Goal: Information Seeking & Learning: Learn about a topic

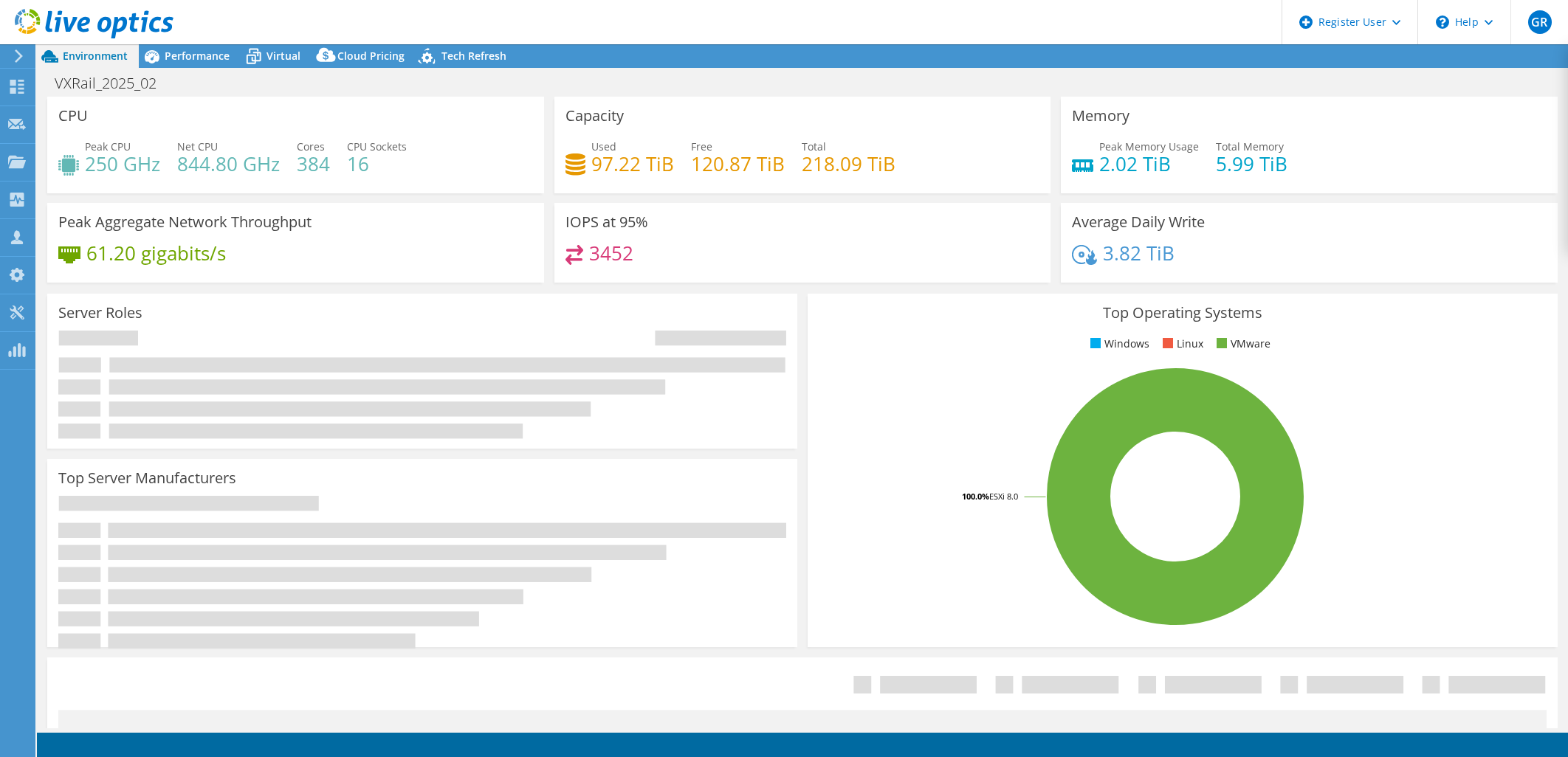
select select "USEast"
select select "USD"
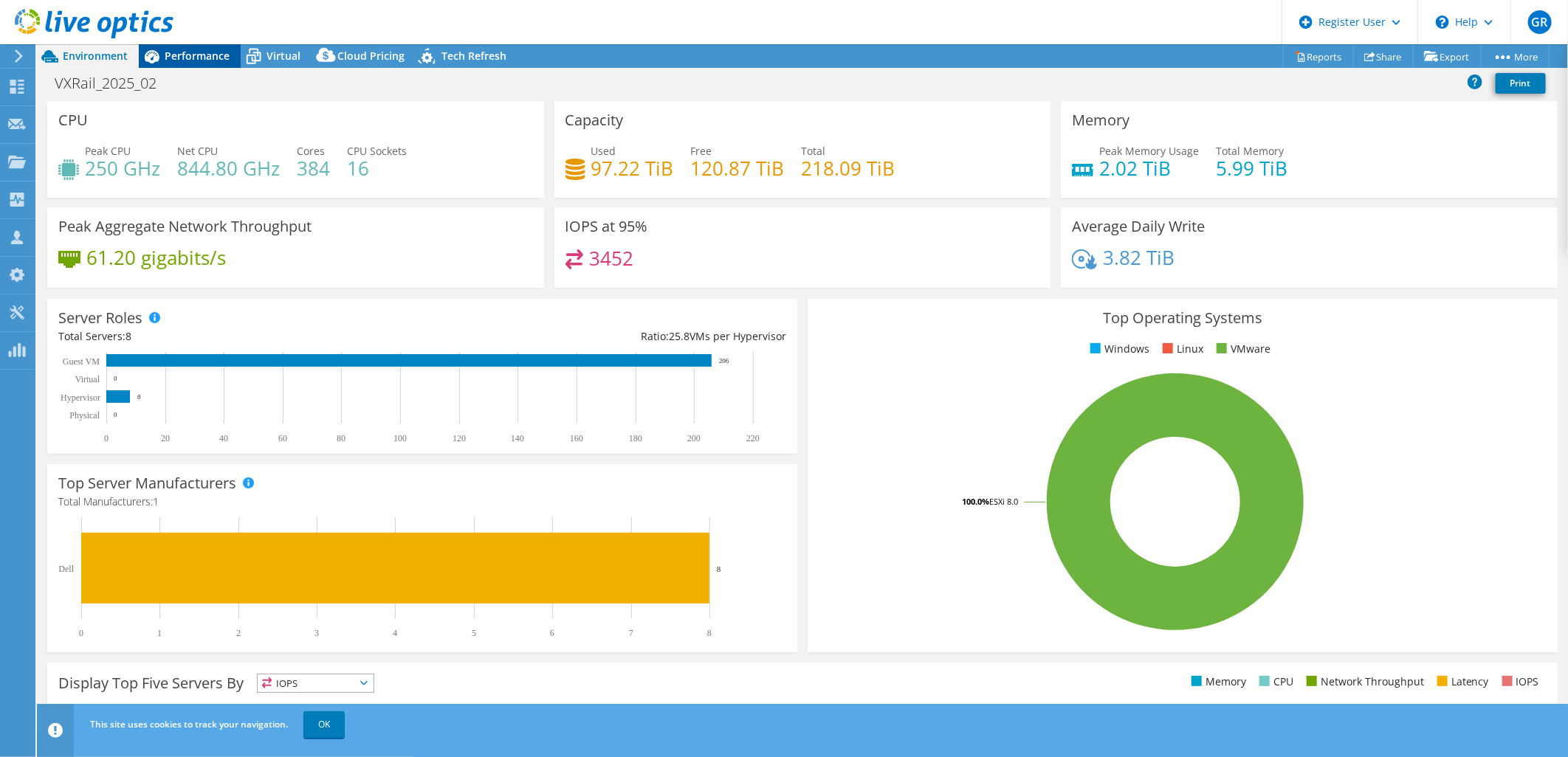
click at [202, 56] on span "Performance" at bounding box center [196, 55] width 65 height 14
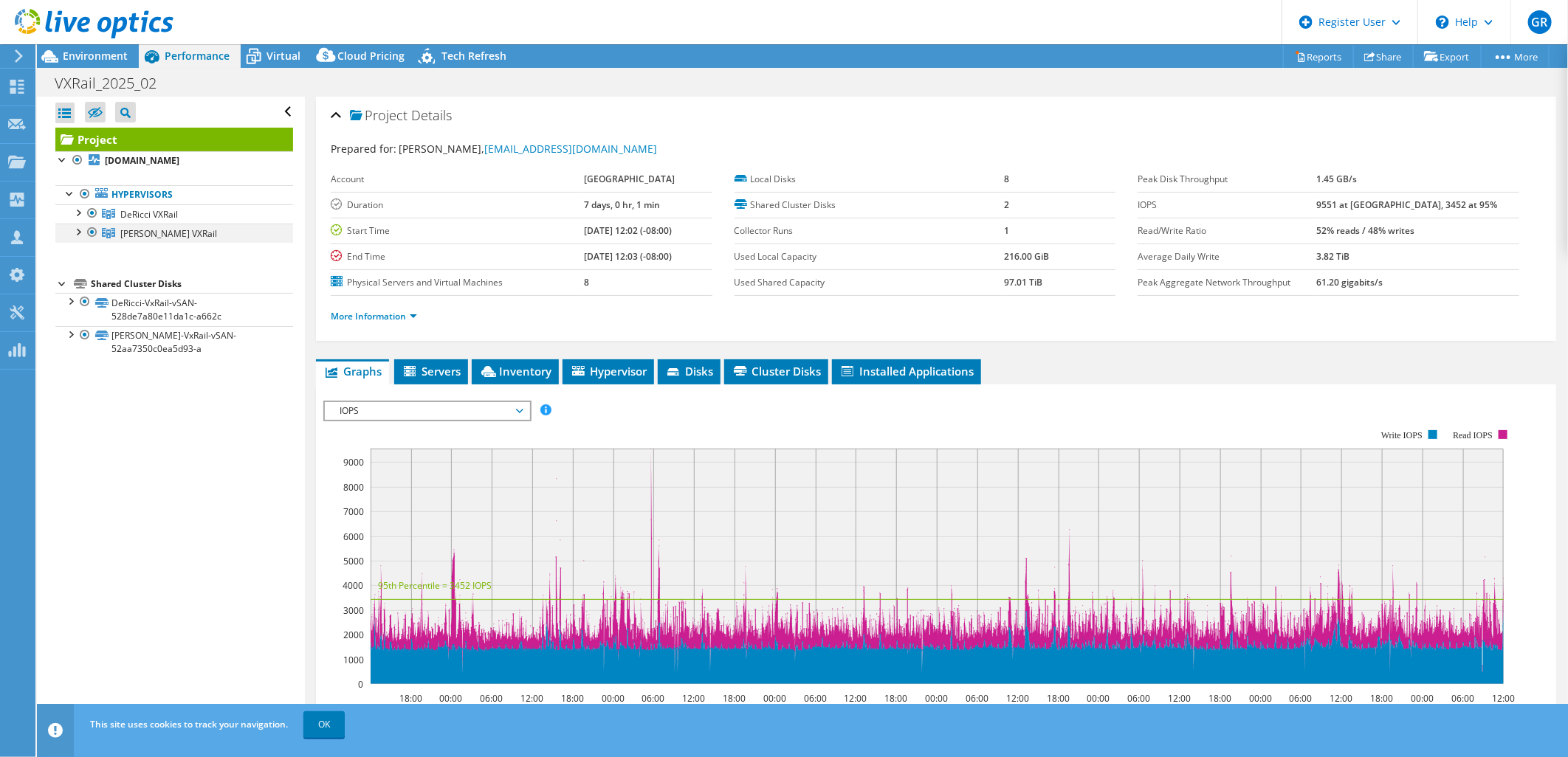
click at [80, 232] on div at bounding box center [77, 230] width 15 height 15
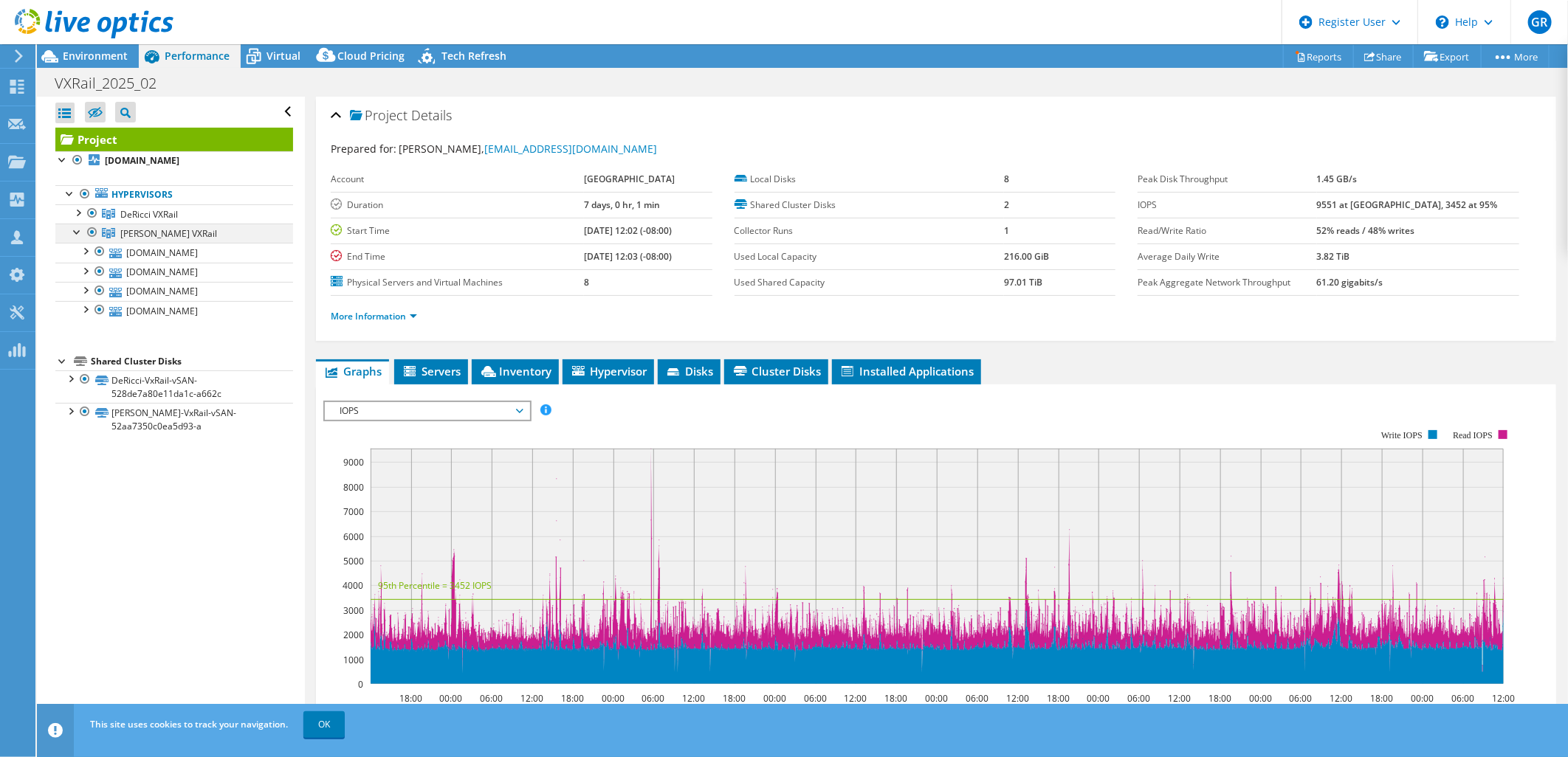
click at [80, 233] on div at bounding box center [77, 230] width 15 height 15
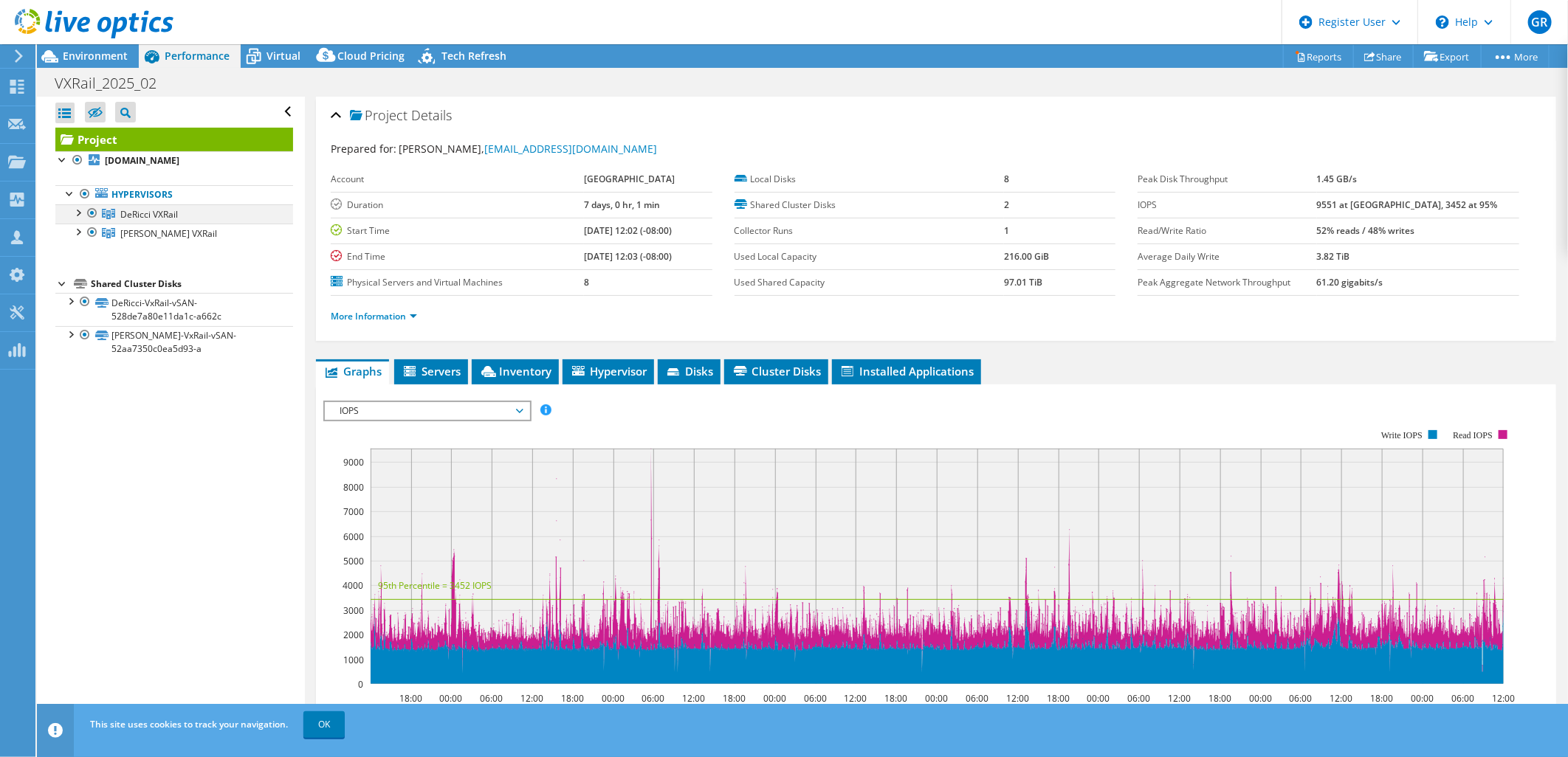
click at [77, 215] on div at bounding box center [77, 211] width 15 height 15
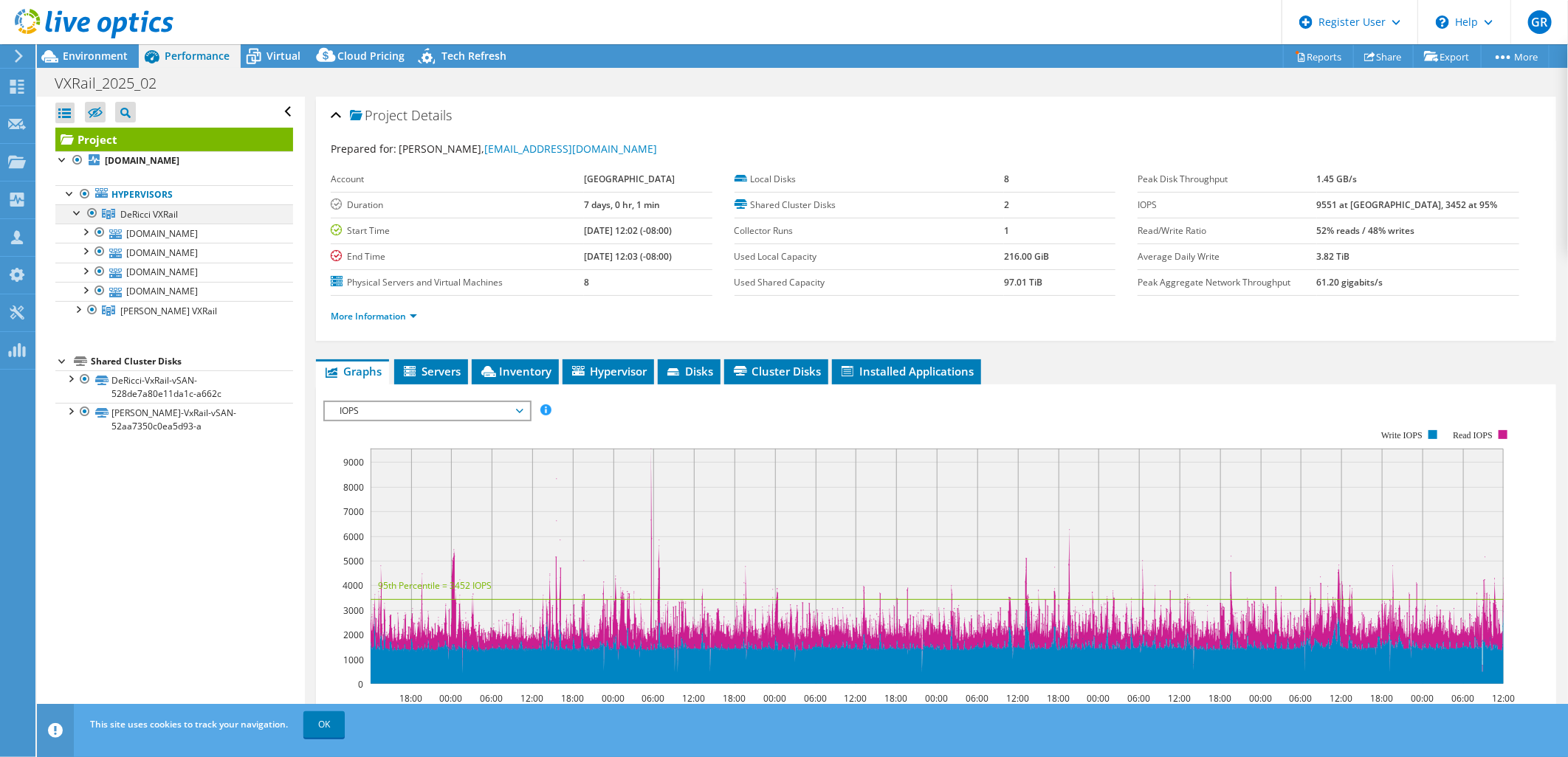
click at [77, 215] on div at bounding box center [77, 211] width 15 height 15
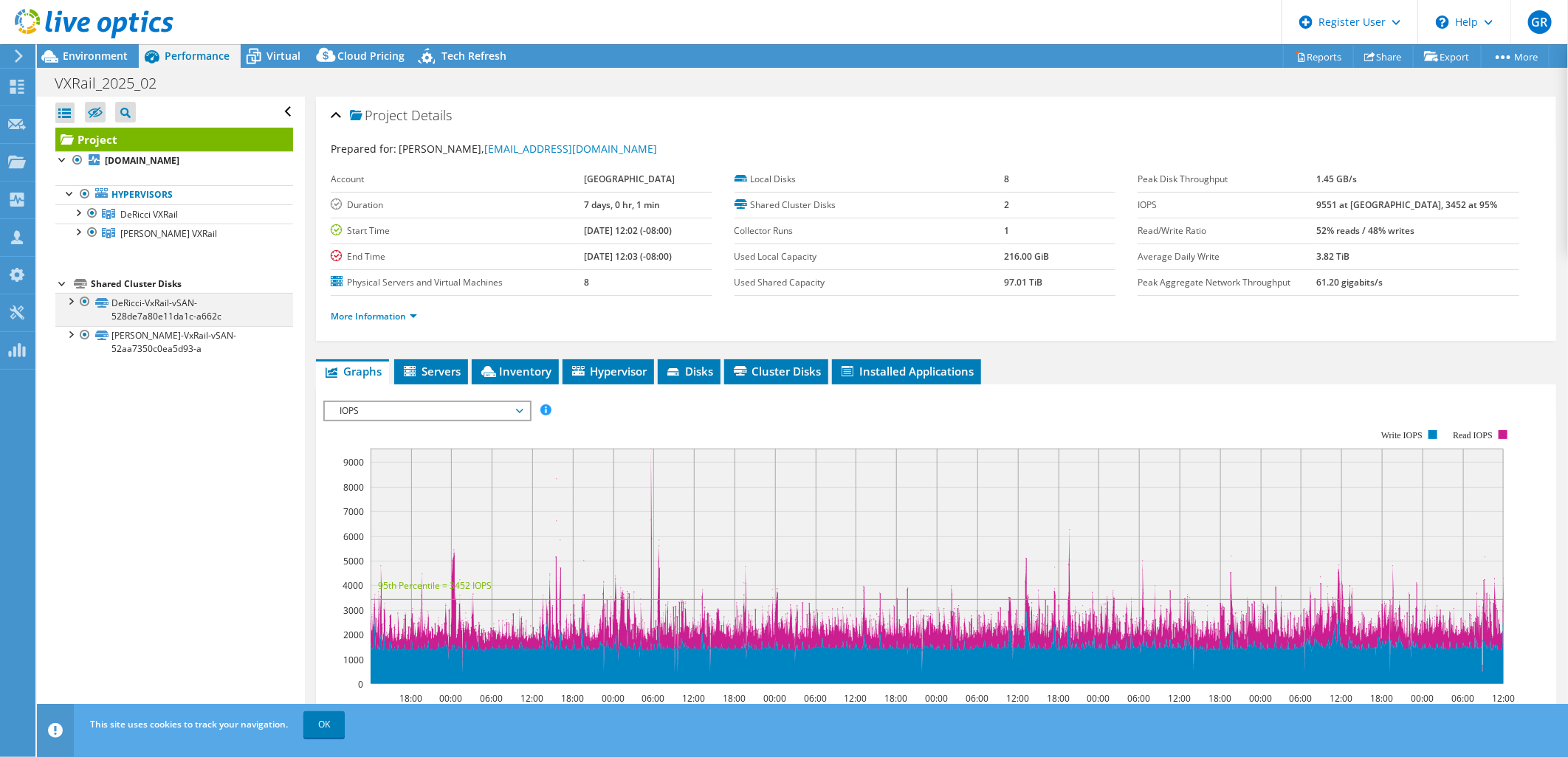
click at [69, 305] on div at bounding box center [70, 300] width 15 height 15
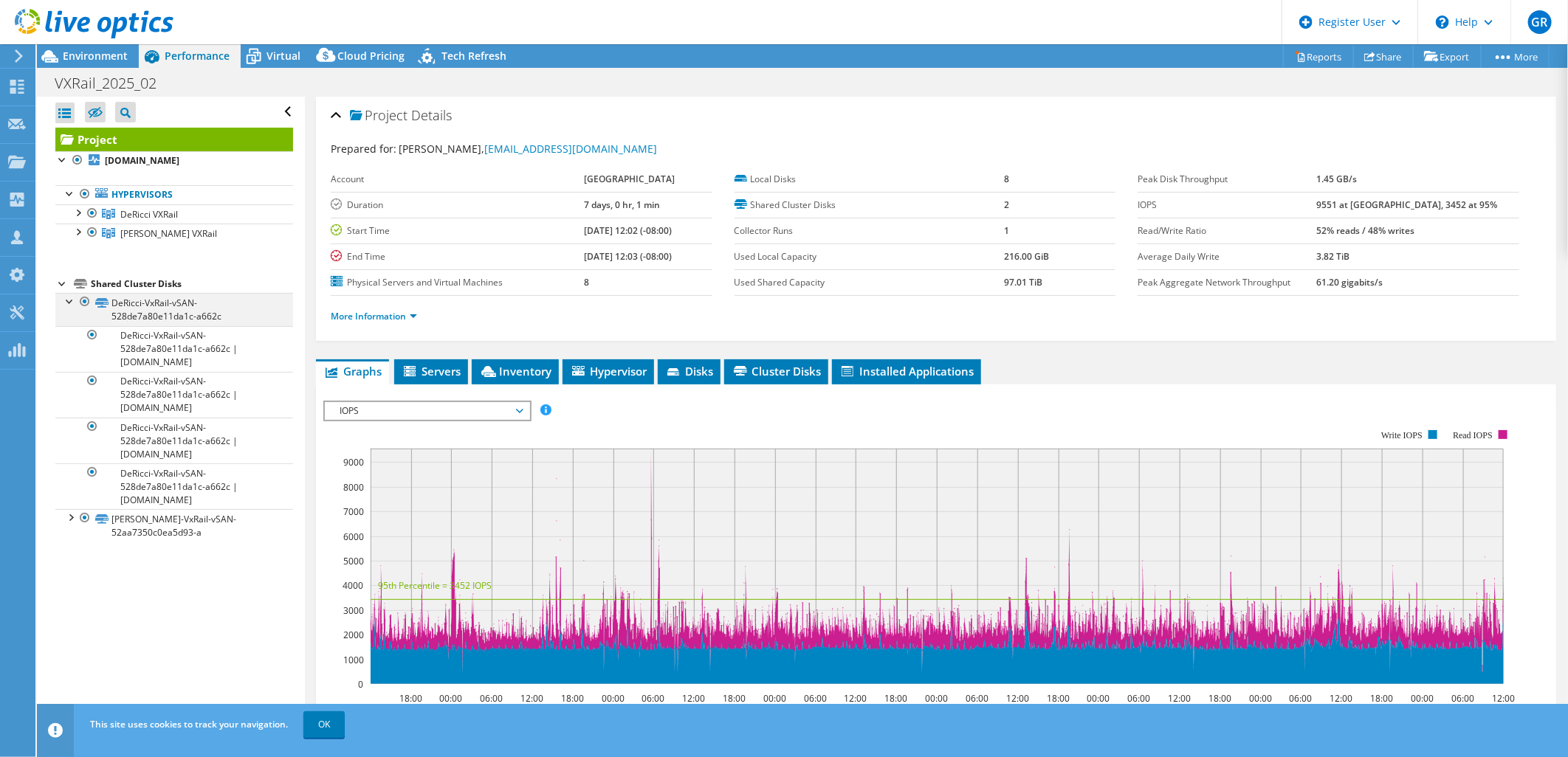
click at [69, 305] on div at bounding box center [70, 300] width 15 height 15
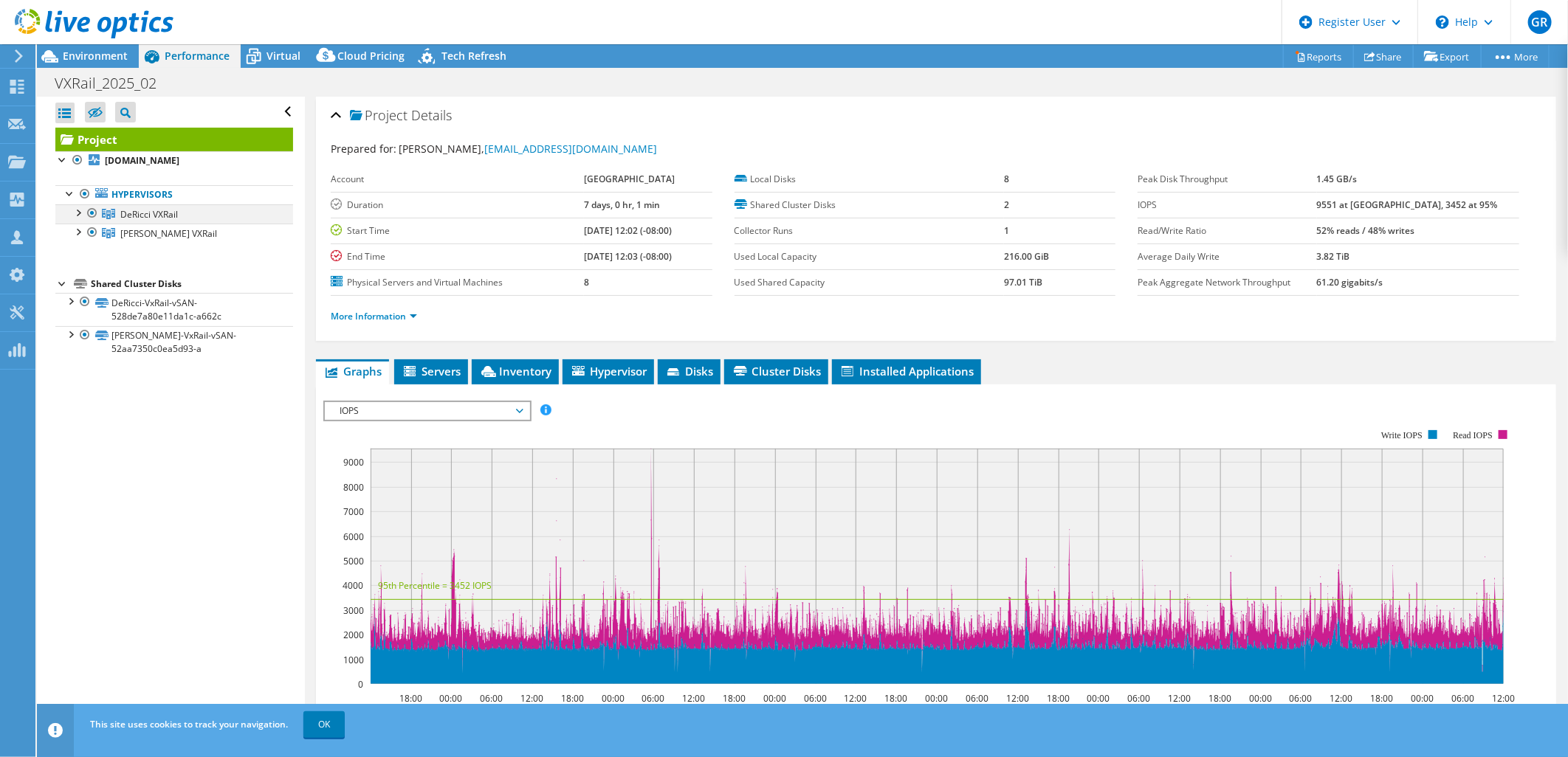
click at [78, 215] on div at bounding box center [77, 211] width 15 height 15
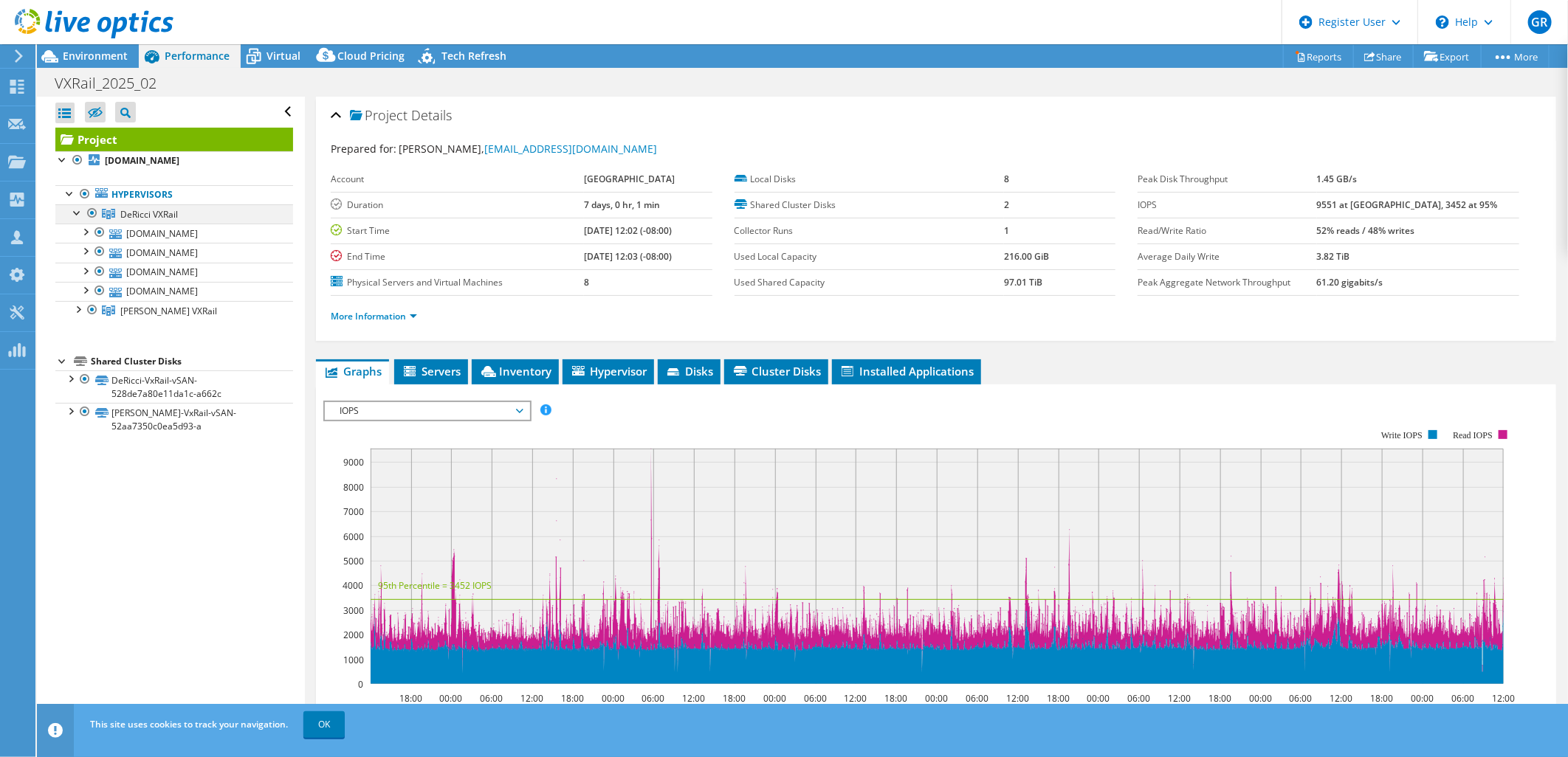
click at [78, 215] on div at bounding box center [77, 211] width 15 height 15
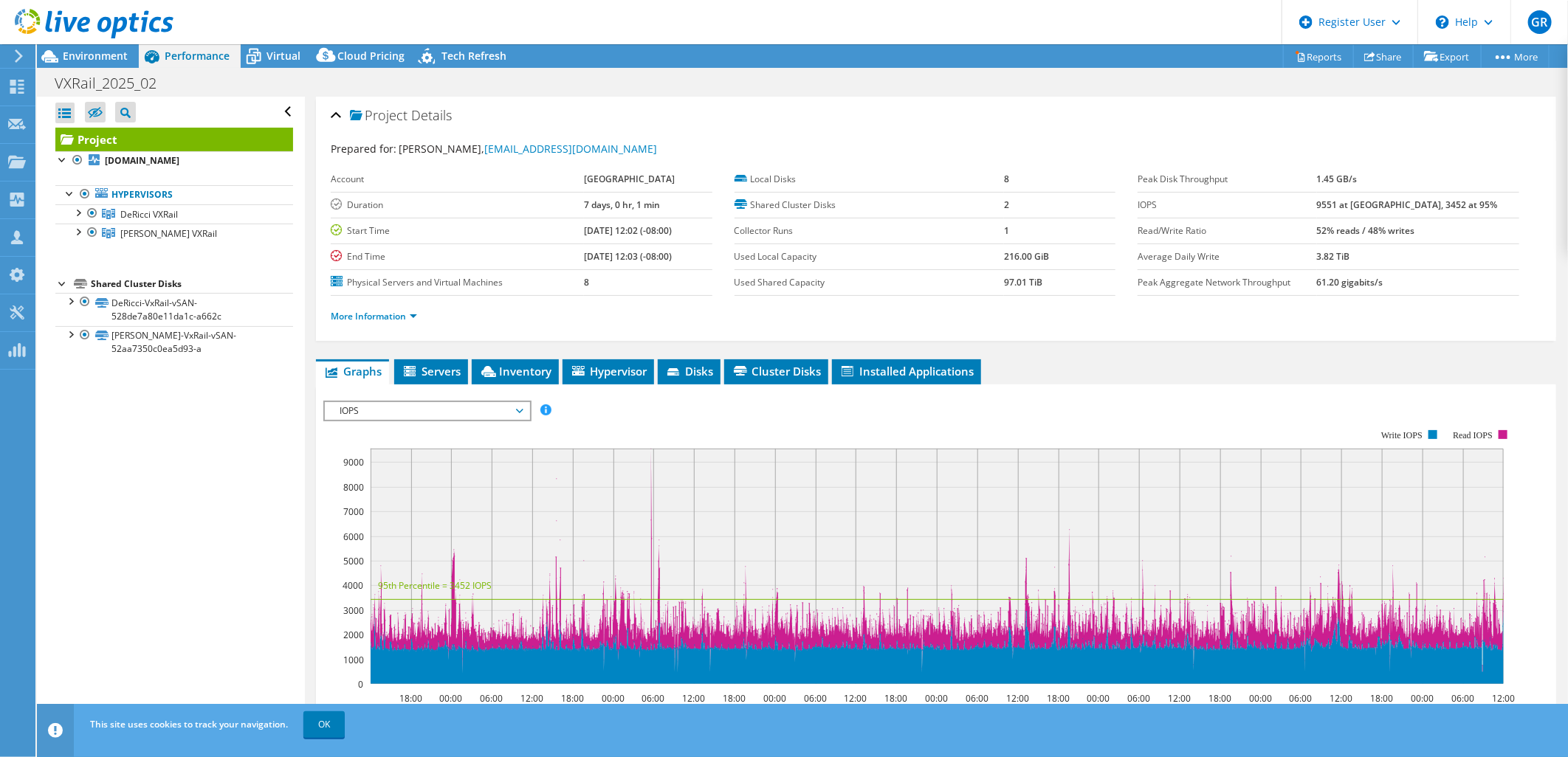
click at [86, 46] on div at bounding box center [87, 24] width 173 height 49
click at [80, 55] on span "Environment" at bounding box center [95, 55] width 65 height 14
